Goal: Communication & Community: Participate in discussion

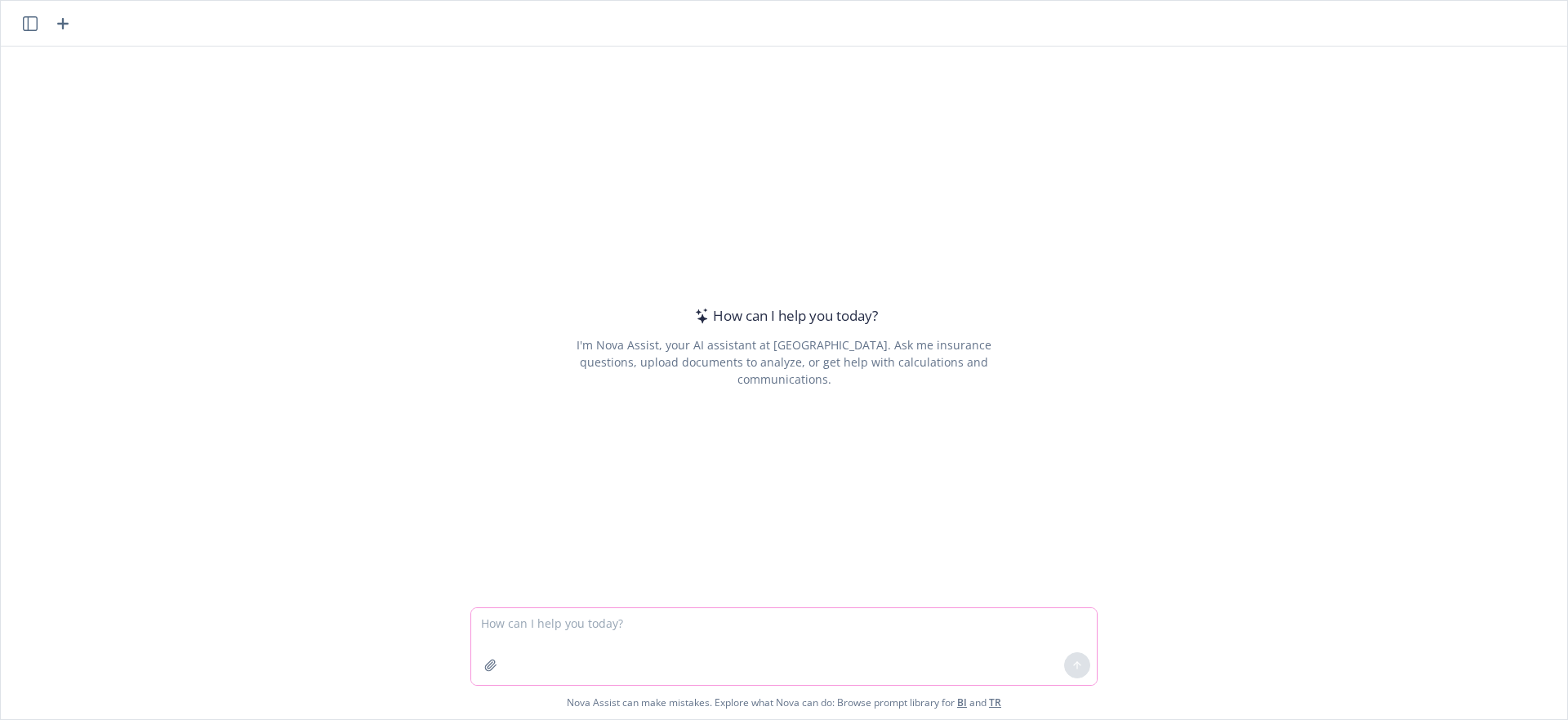
paste textarea "## Topic backlog (keep at the top) - `api-coverage` log reduction @[PERSON_NAME…"
type textarea "## Topic backlog (keep at the top) - `api-coverage` log reduction @[PERSON_NAME…"
paste textarea "Development Tips When linting, building, testing, cd to the app directory first…"
type textarea "Development Tips When linting, building, testing, cd to the app directory first…"
